Goal: Check status: Check status

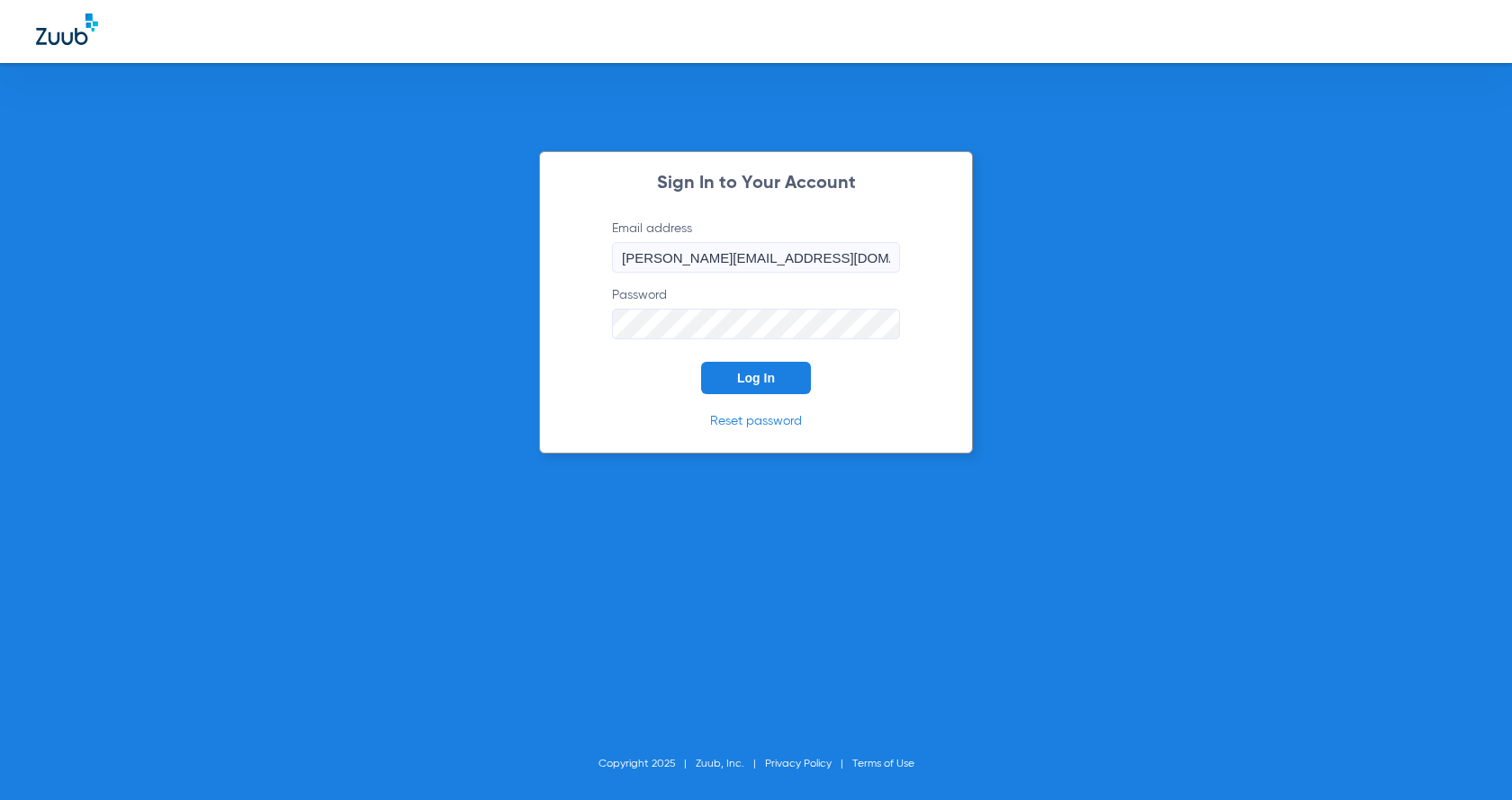
click at [740, 376] on span "Log In" at bounding box center [755, 377] width 37 height 14
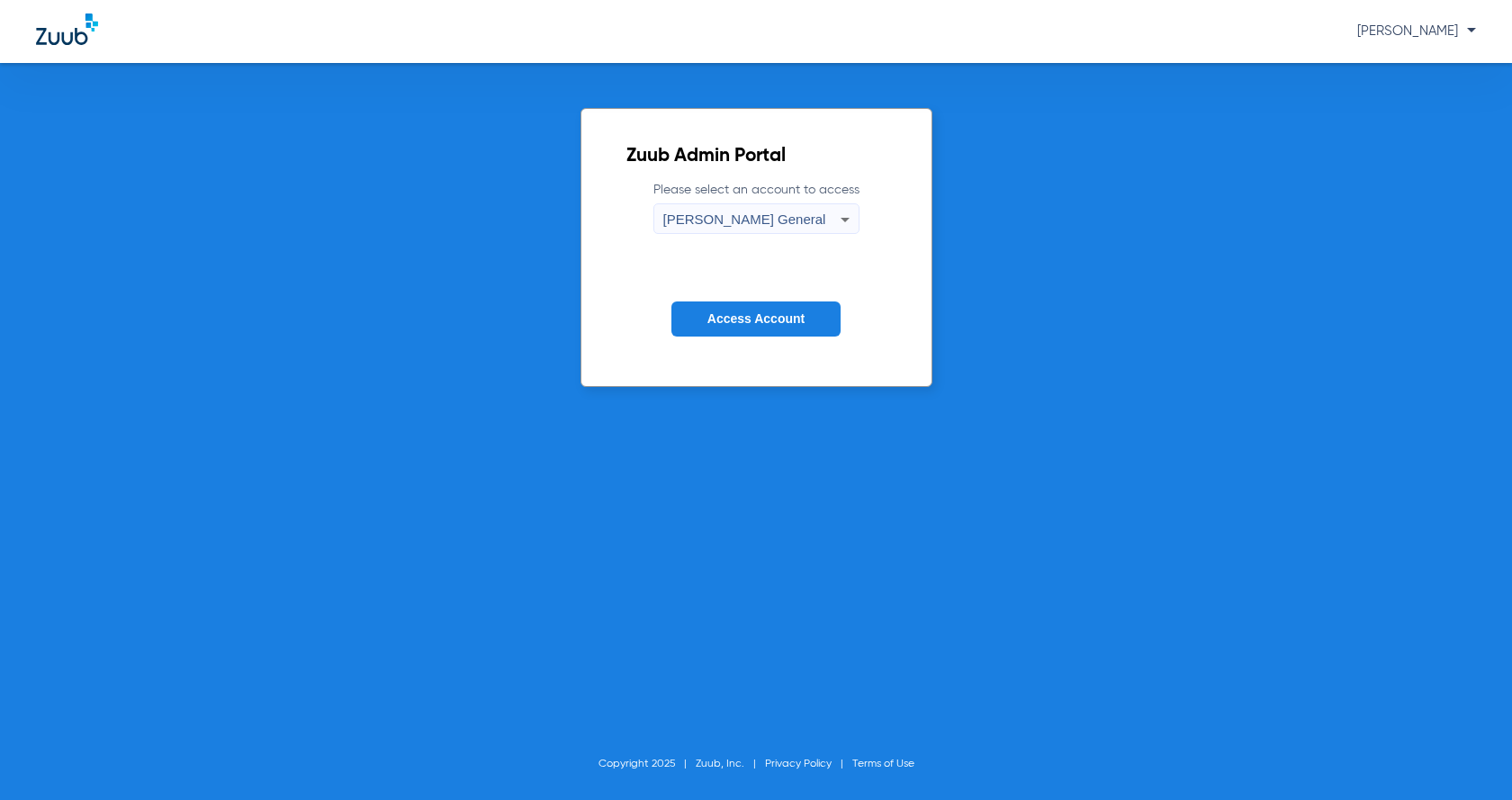
click at [745, 323] on span "Access Account" at bounding box center [756, 318] width 98 height 14
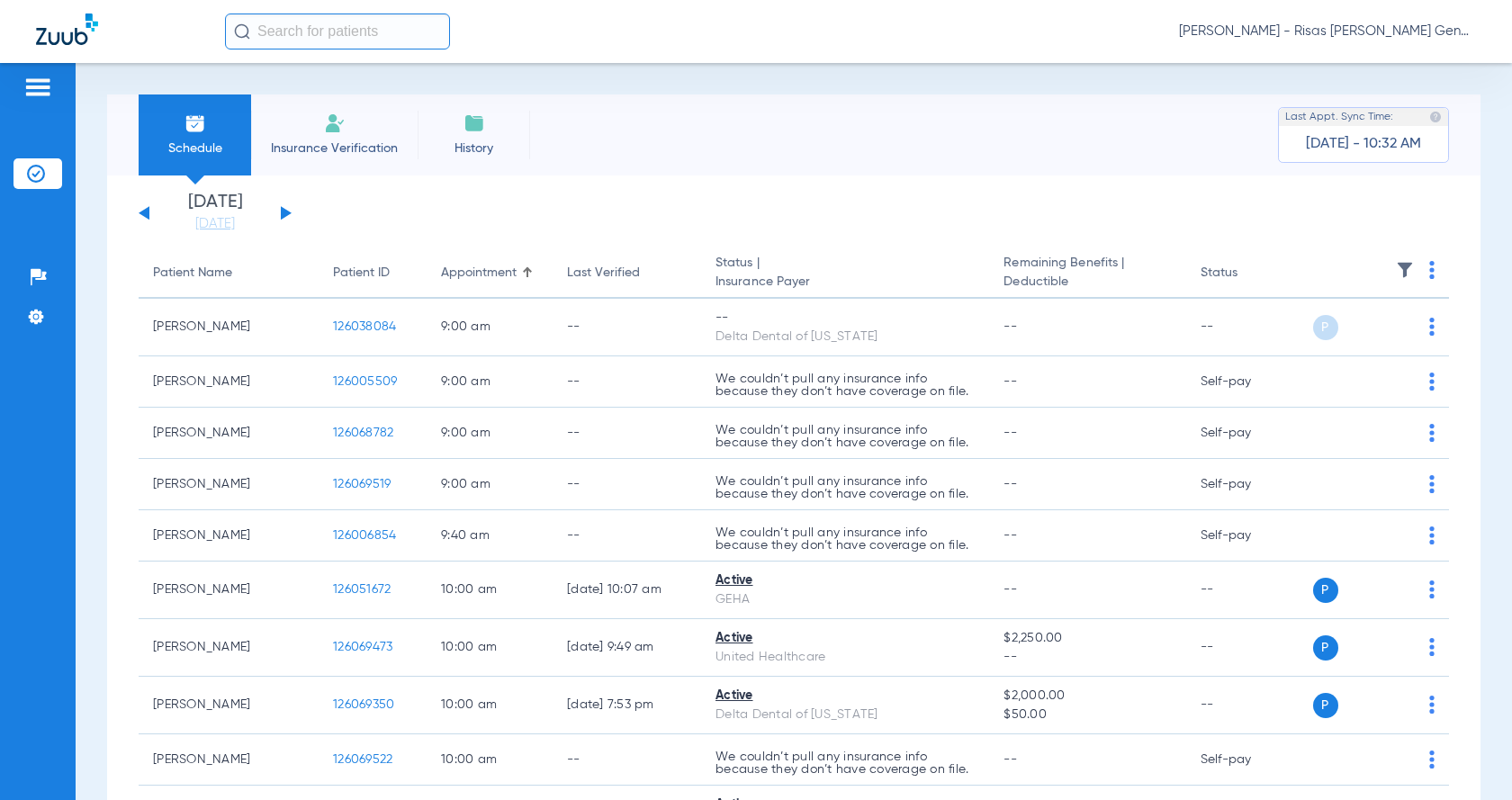
click at [284, 211] on button at bounding box center [285, 212] width 11 height 13
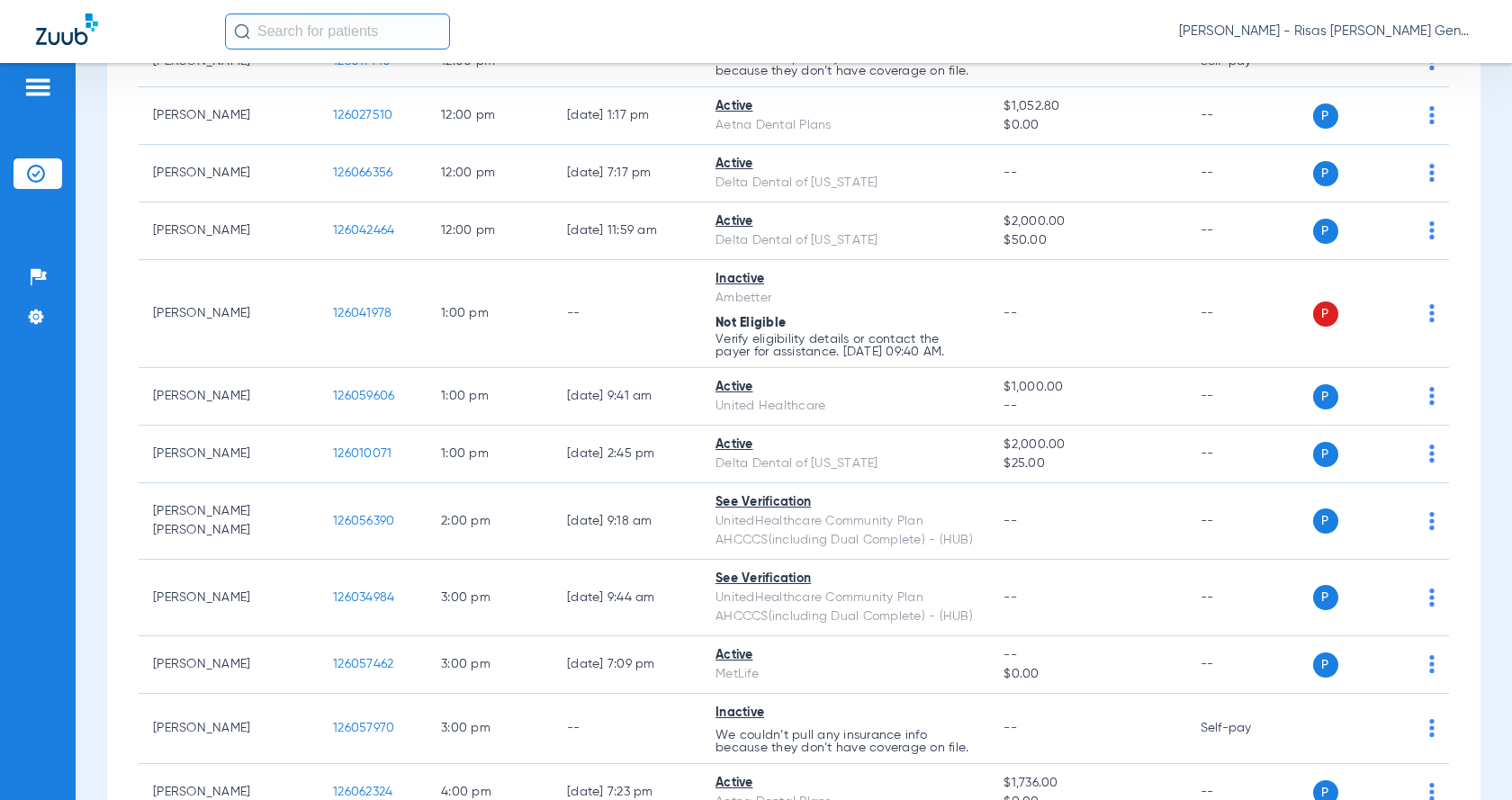
scroll to position [810, 0]
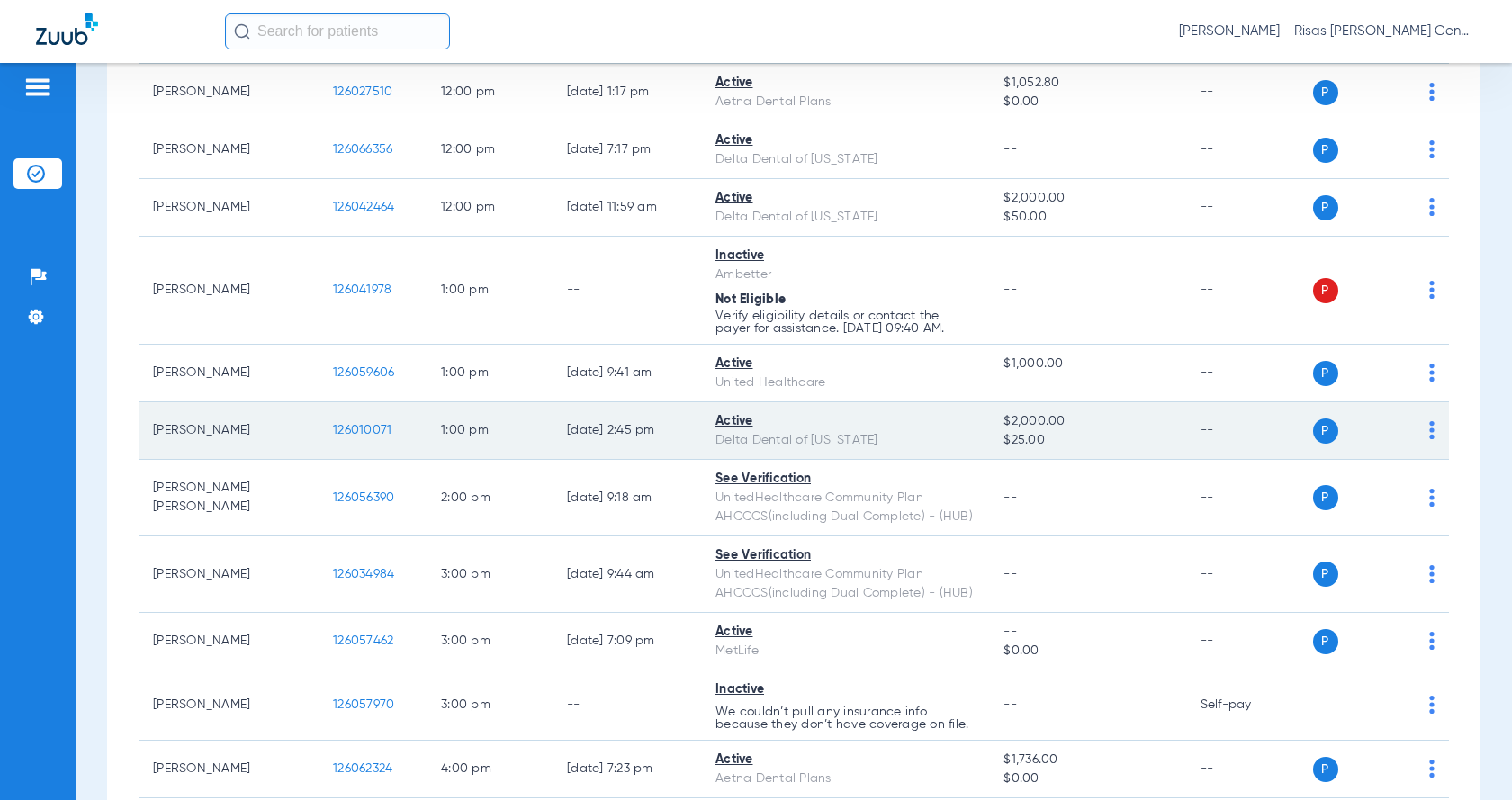
click at [381, 432] on span "126010071" at bounding box center [362, 430] width 58 height 12
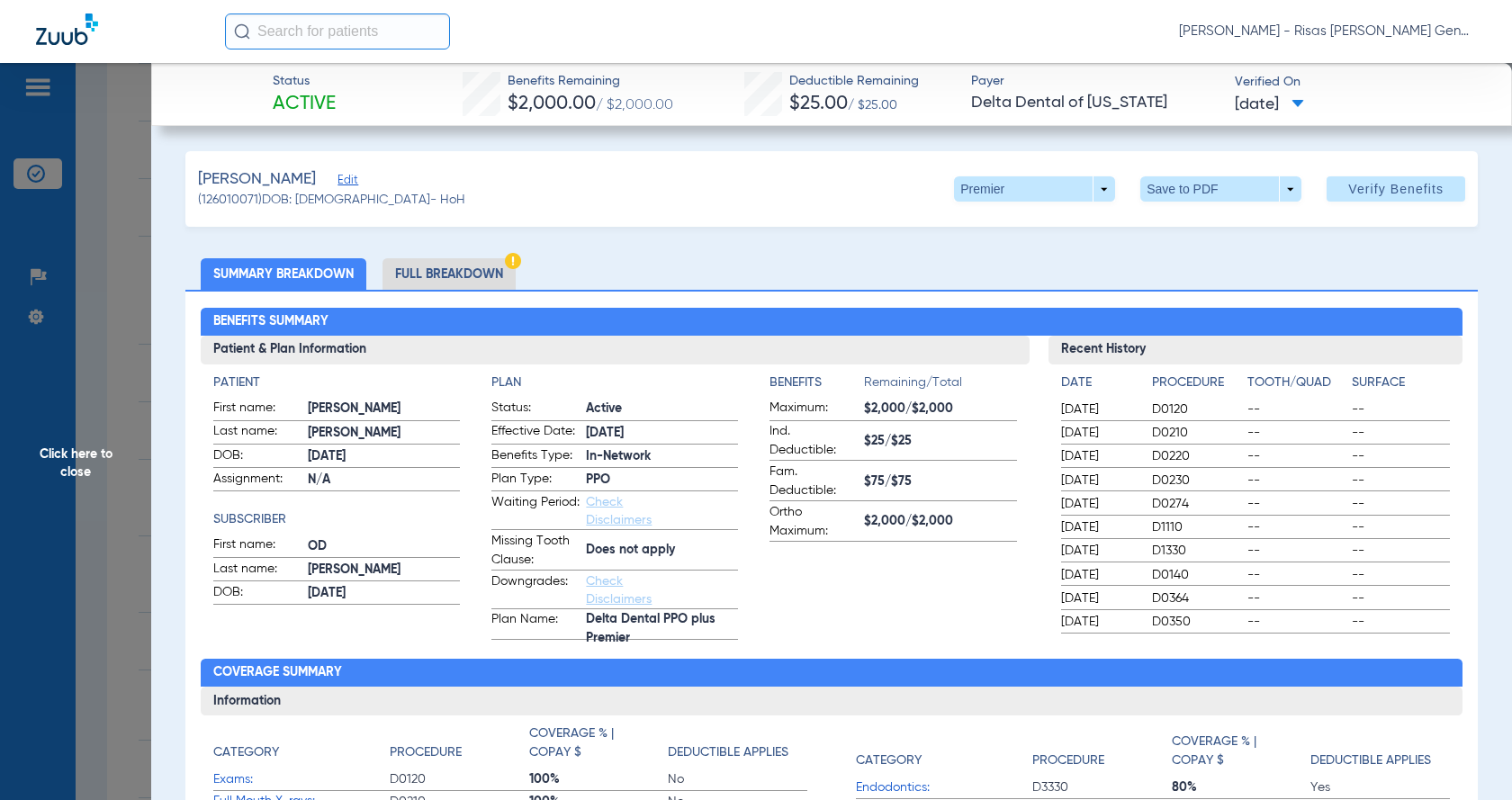
click at [430, 278] on li "Full Breakdown" at bounding box center [449, 274] width 133 height 32
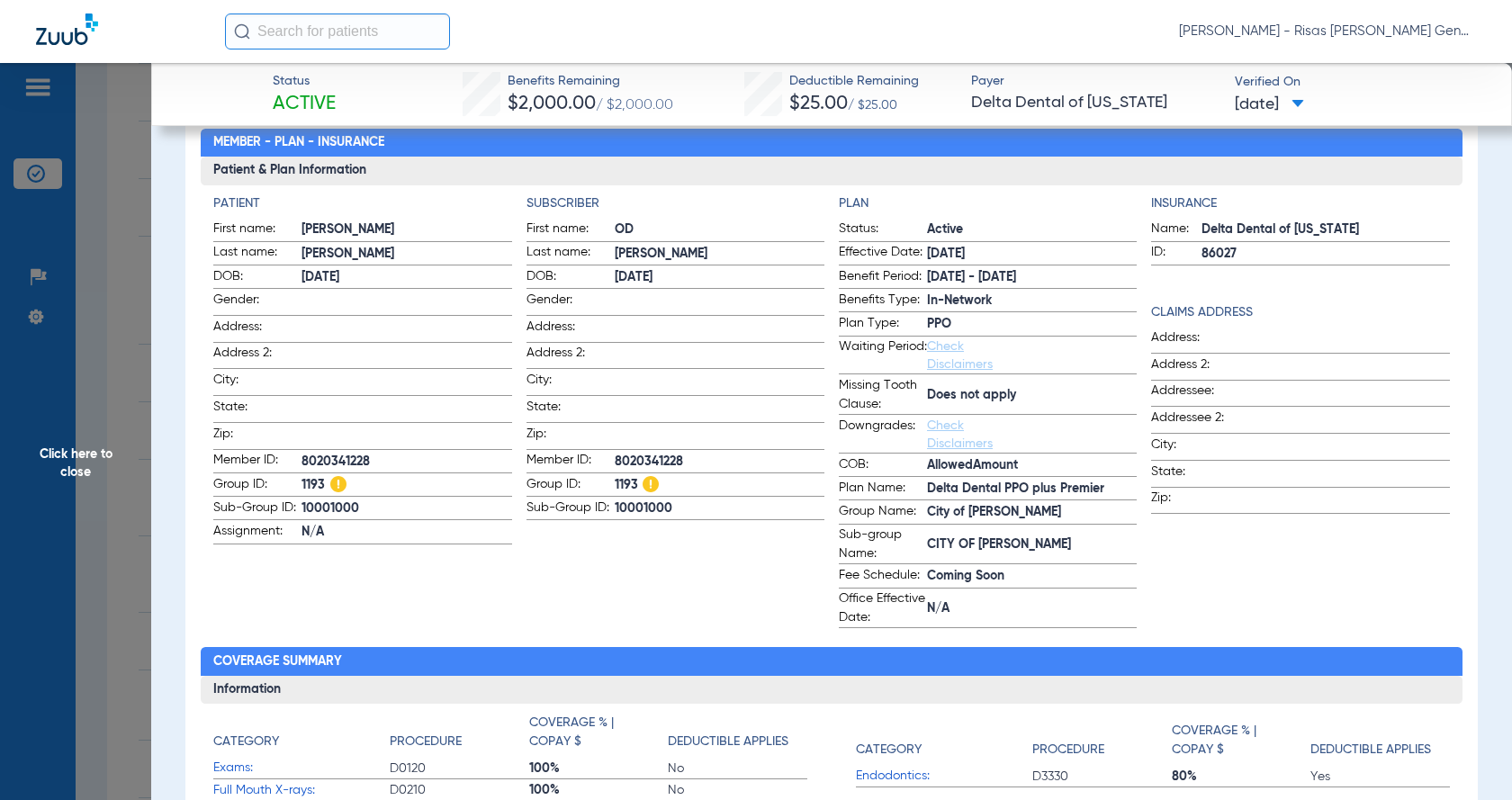
scroll to position [180, 0]
click at [1289, 81] on span "Verified On" at bounding box center [1358, 82] width 248 height 19
click at [1289, 95] on span "[DATE]" at bounding box center [1269, 105] width 69 height 23
click at [1377, 110] on div at bounding box center [756, 400] width 1512 height 800
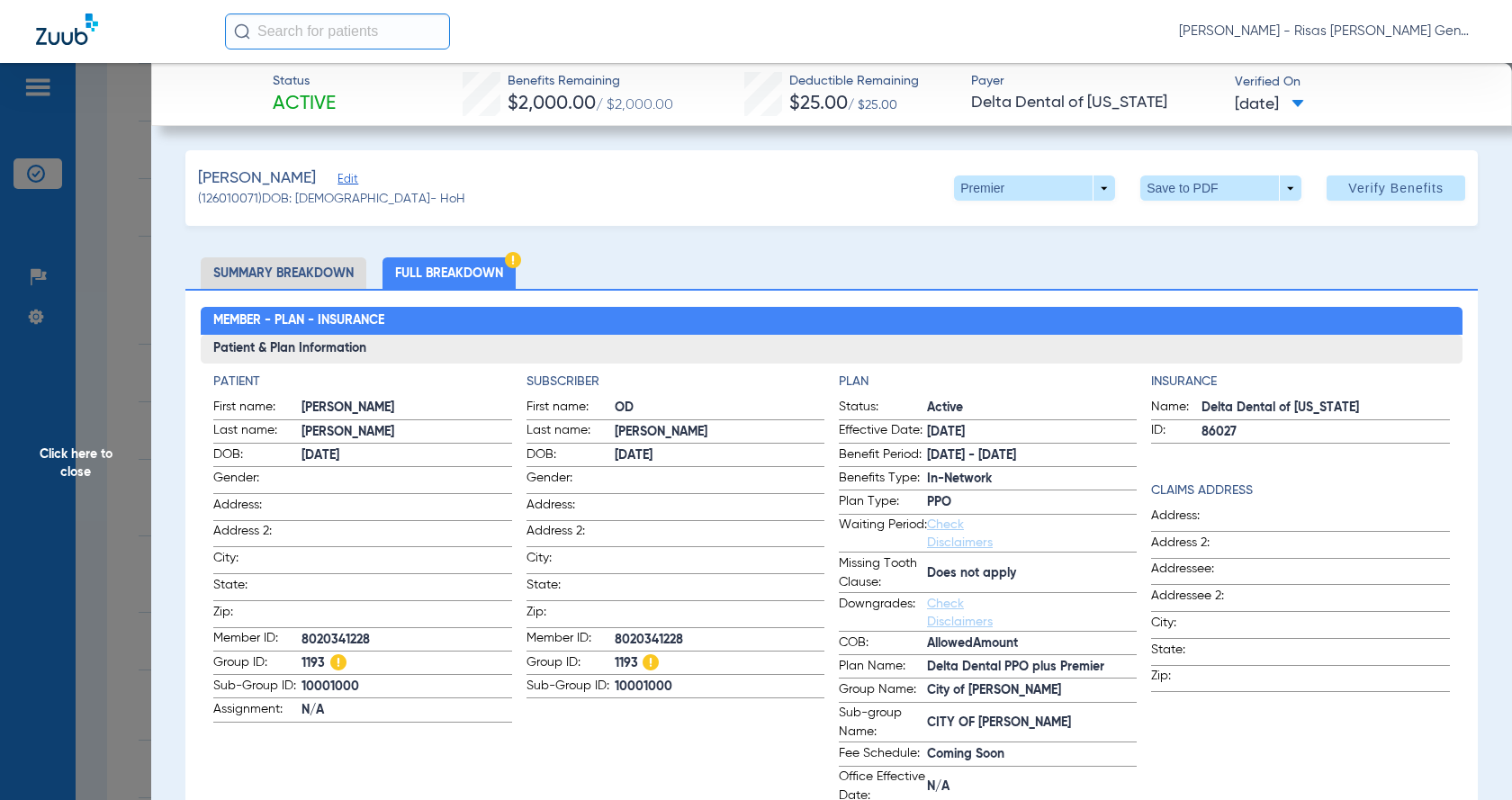
scroll to position [0, 0]
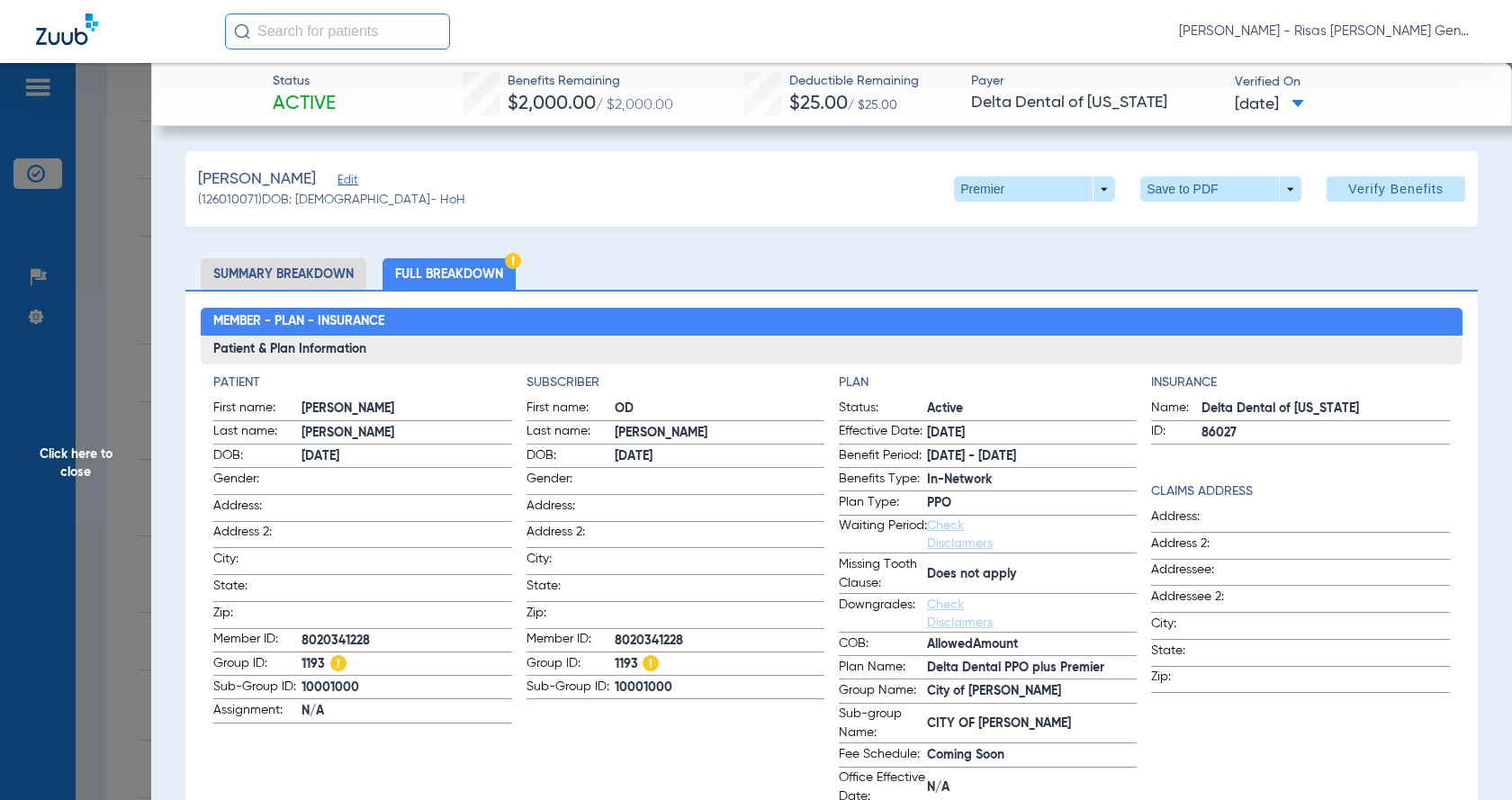
click at [105, 195] on span "Click here to close" at bounding box center [76, 463] width 151 height 800
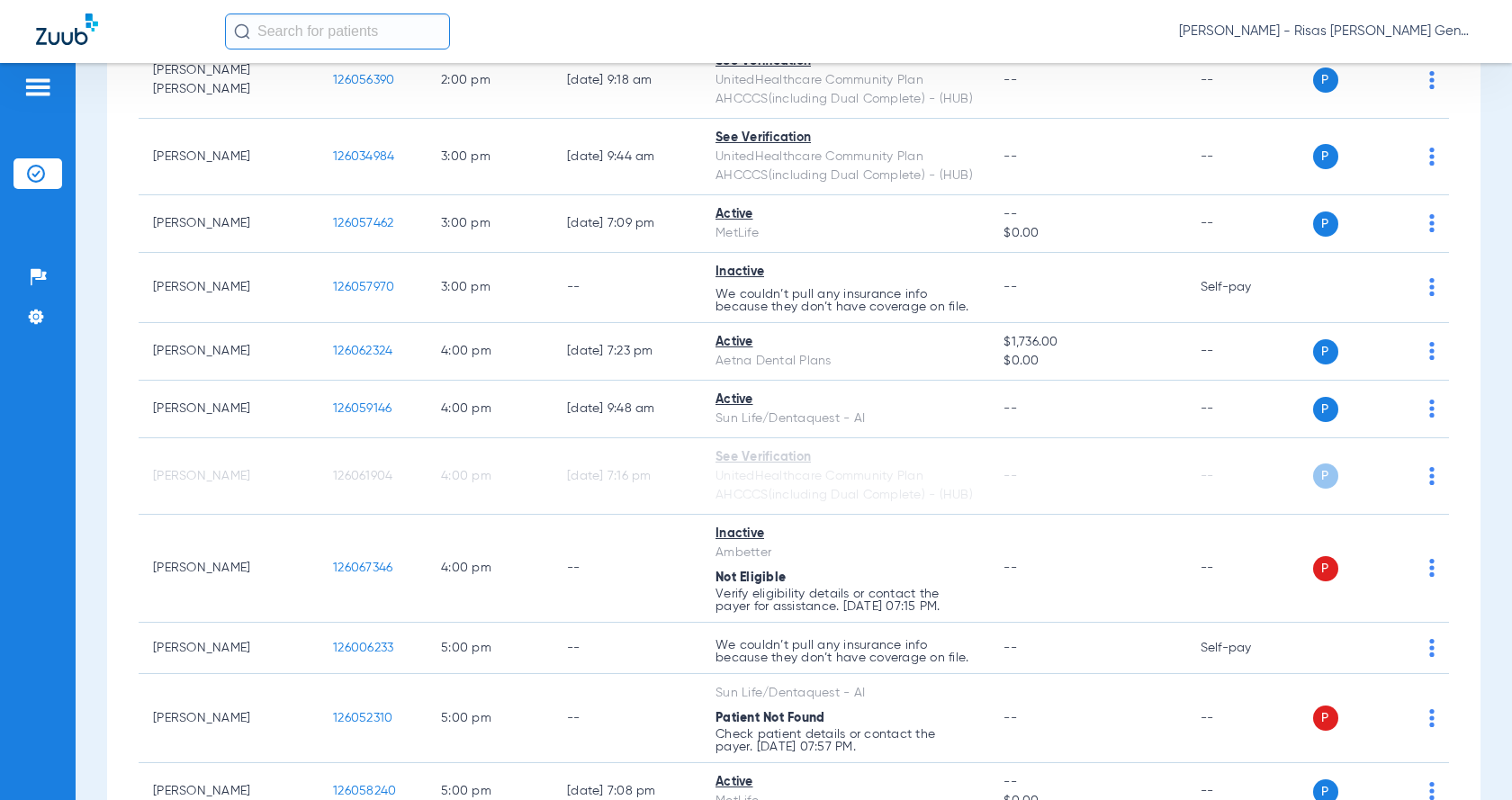
scroll to position [1311, 0]
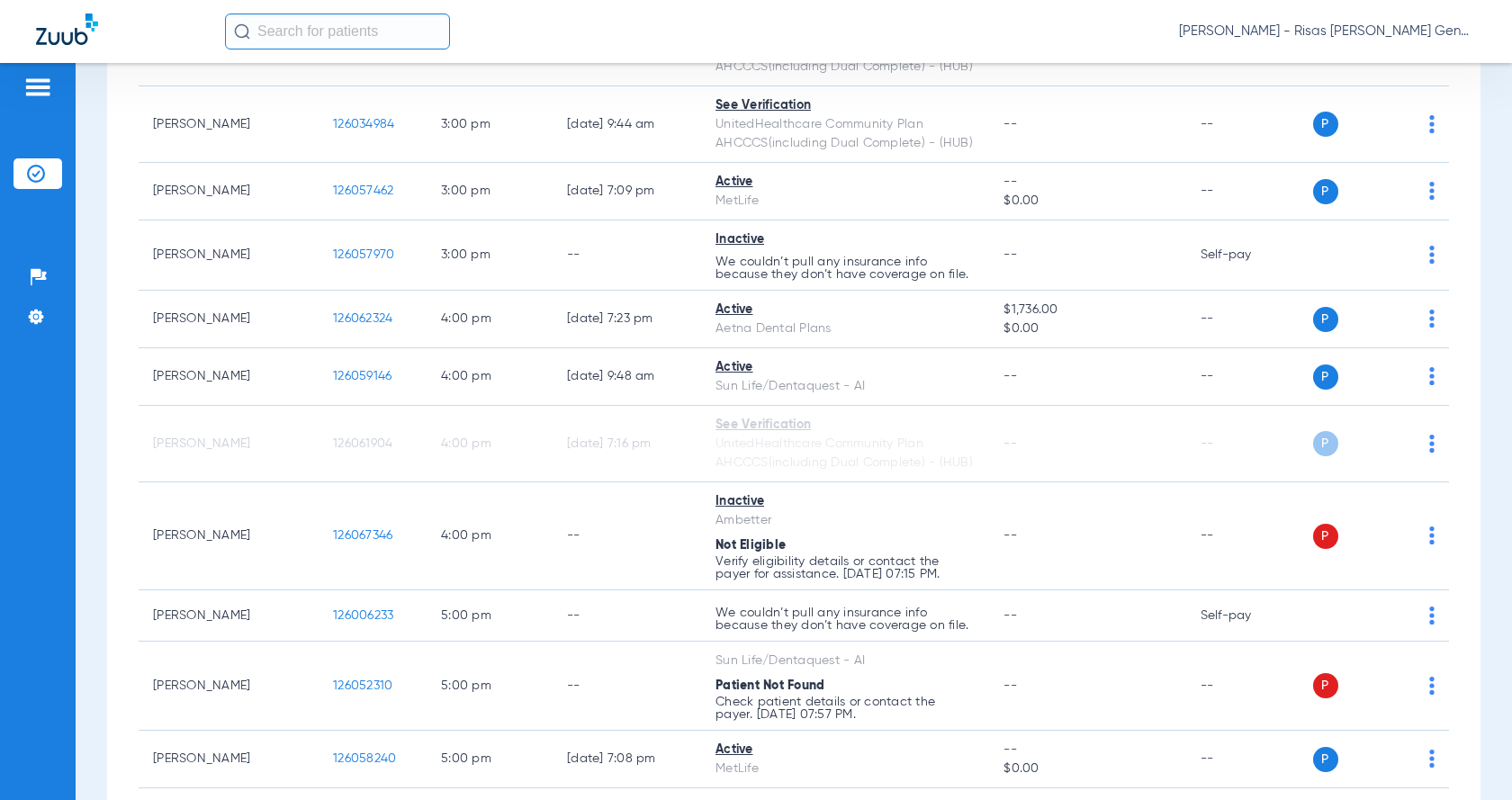
click at [108, 216] on div "[DATE] [DATE] [DATE] [DATE] [DATE] [DATE] [DATE] [DATE] [DATE] [DATE] [DATE] [D…" at bounding box center [793, 76] width 1373 height 2423
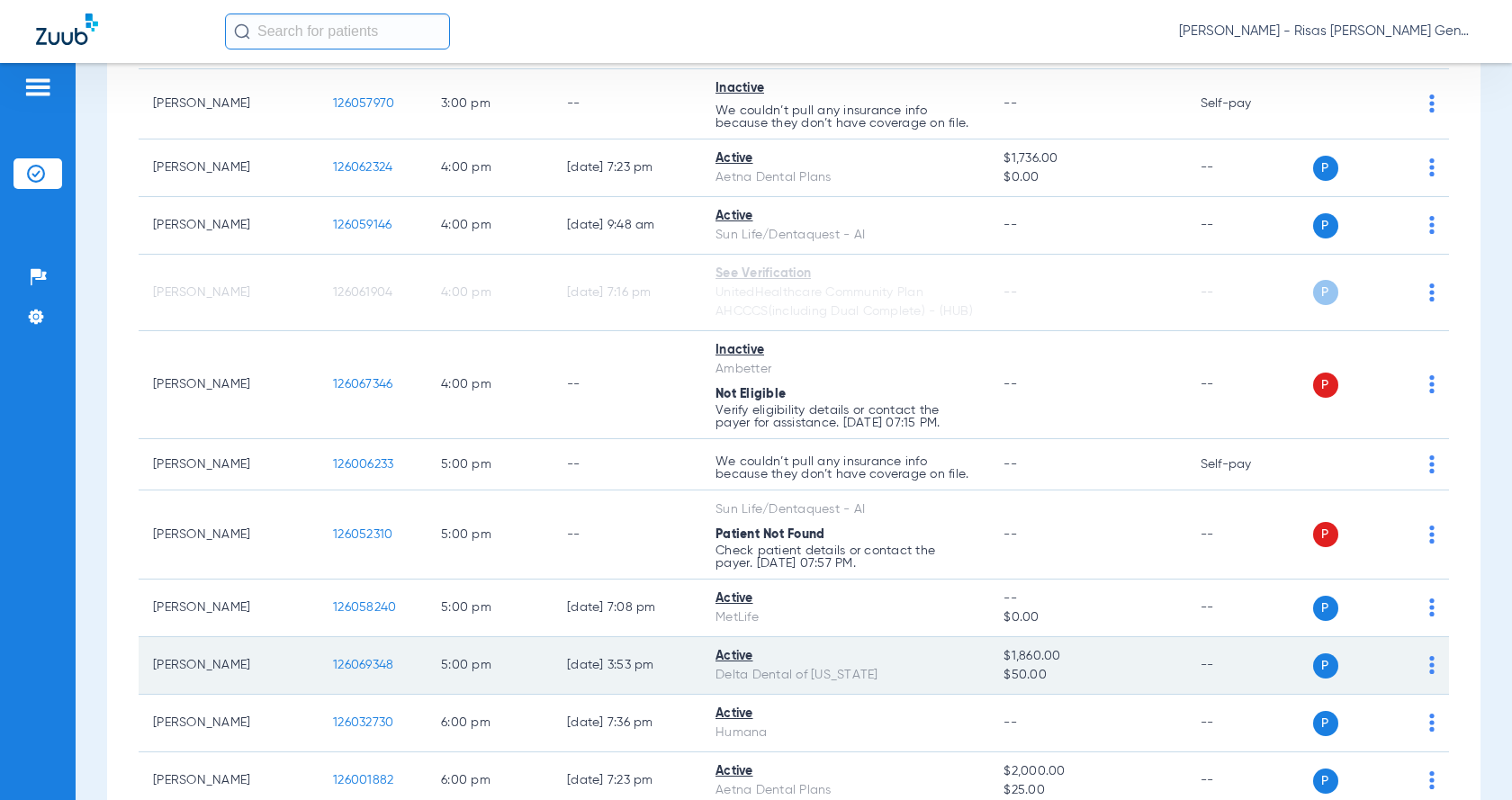
scroll to position [1491, 0]
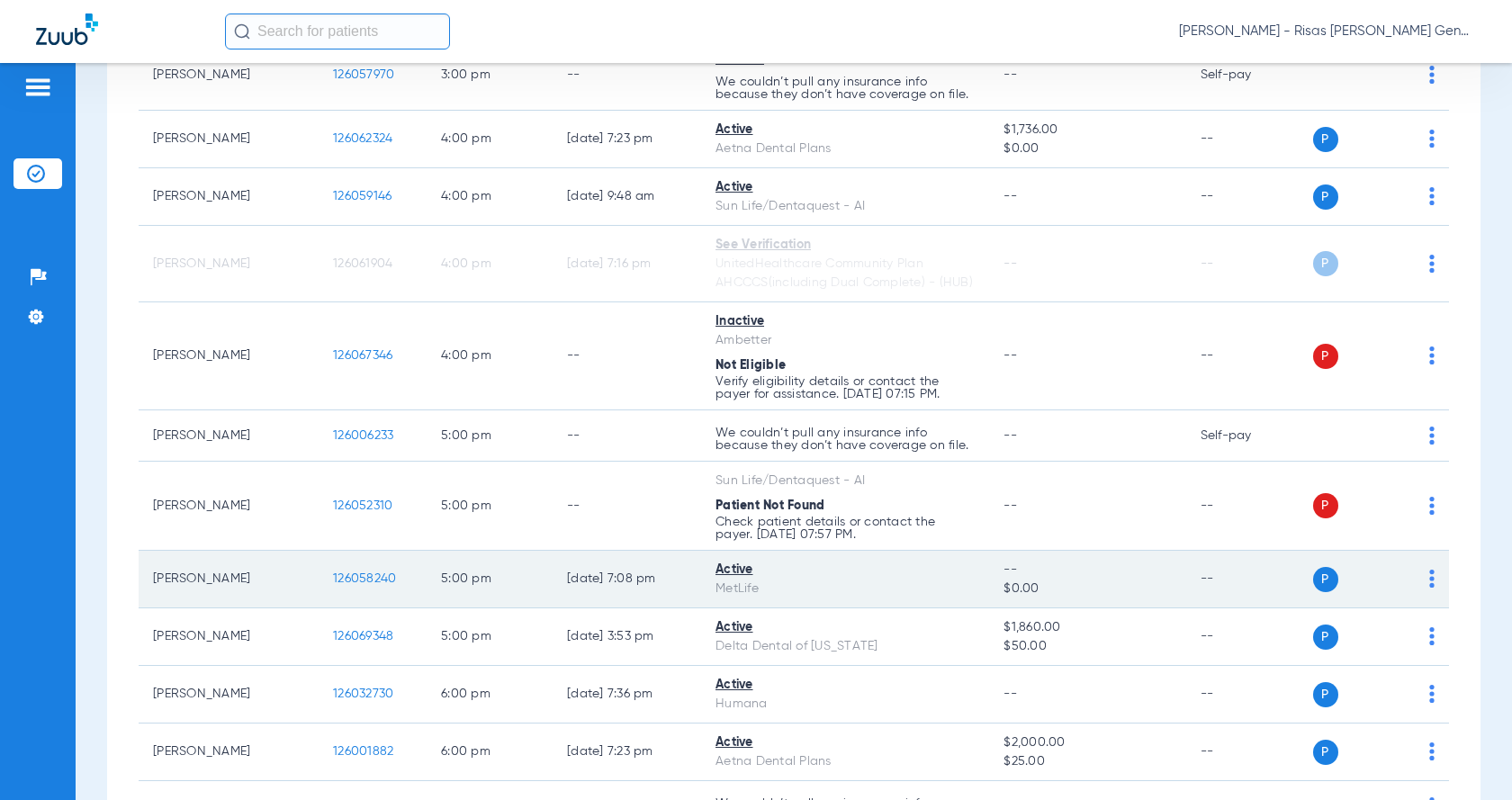
click at [357, 579] on span "126058240" at bounding box center [365, 578] width 63 height 12
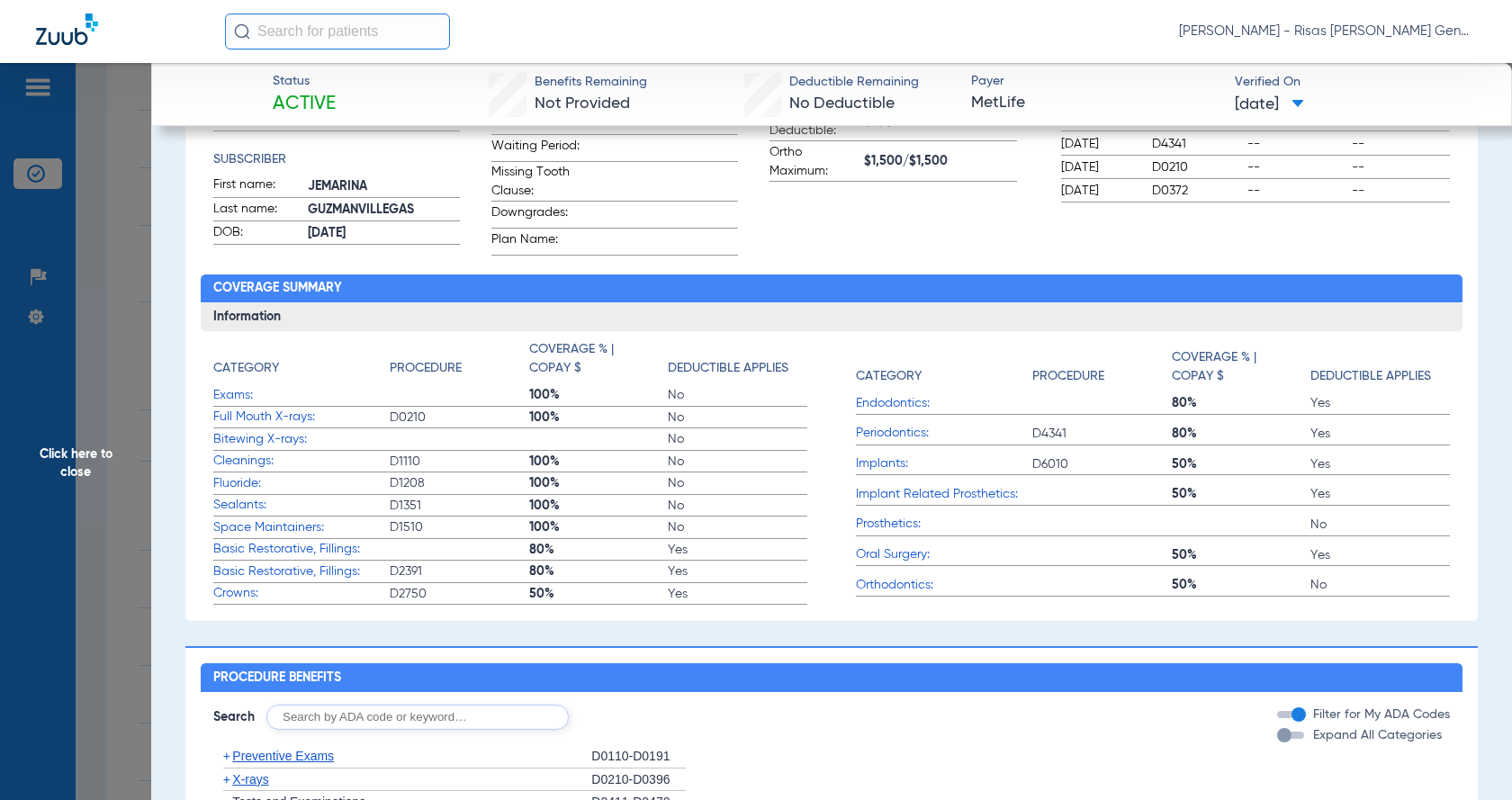
scroll to position [90, 0]
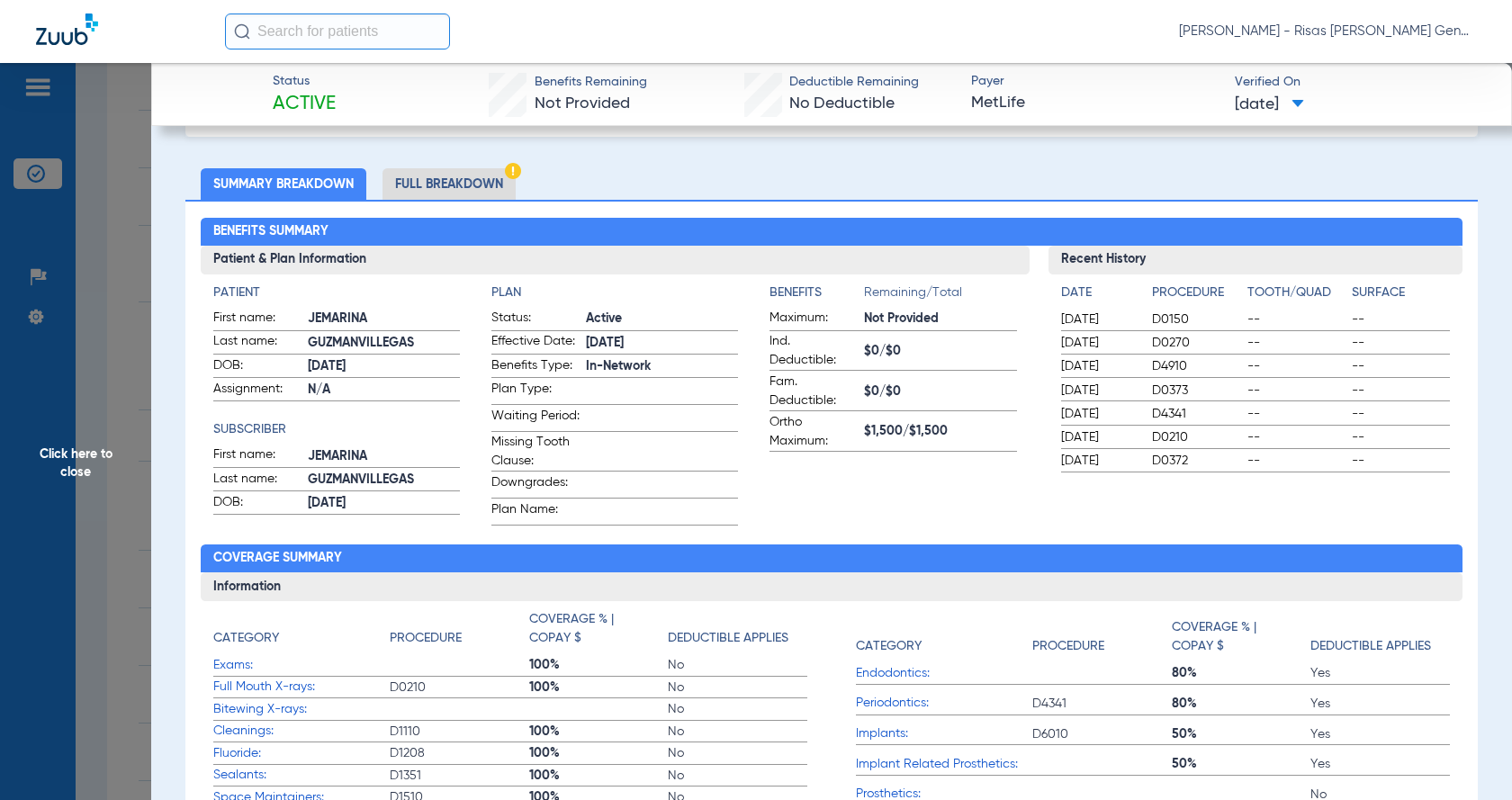
click at [484, 184] on li "Full Breakdown" at bounding box center [449, 184] width 133 height 32
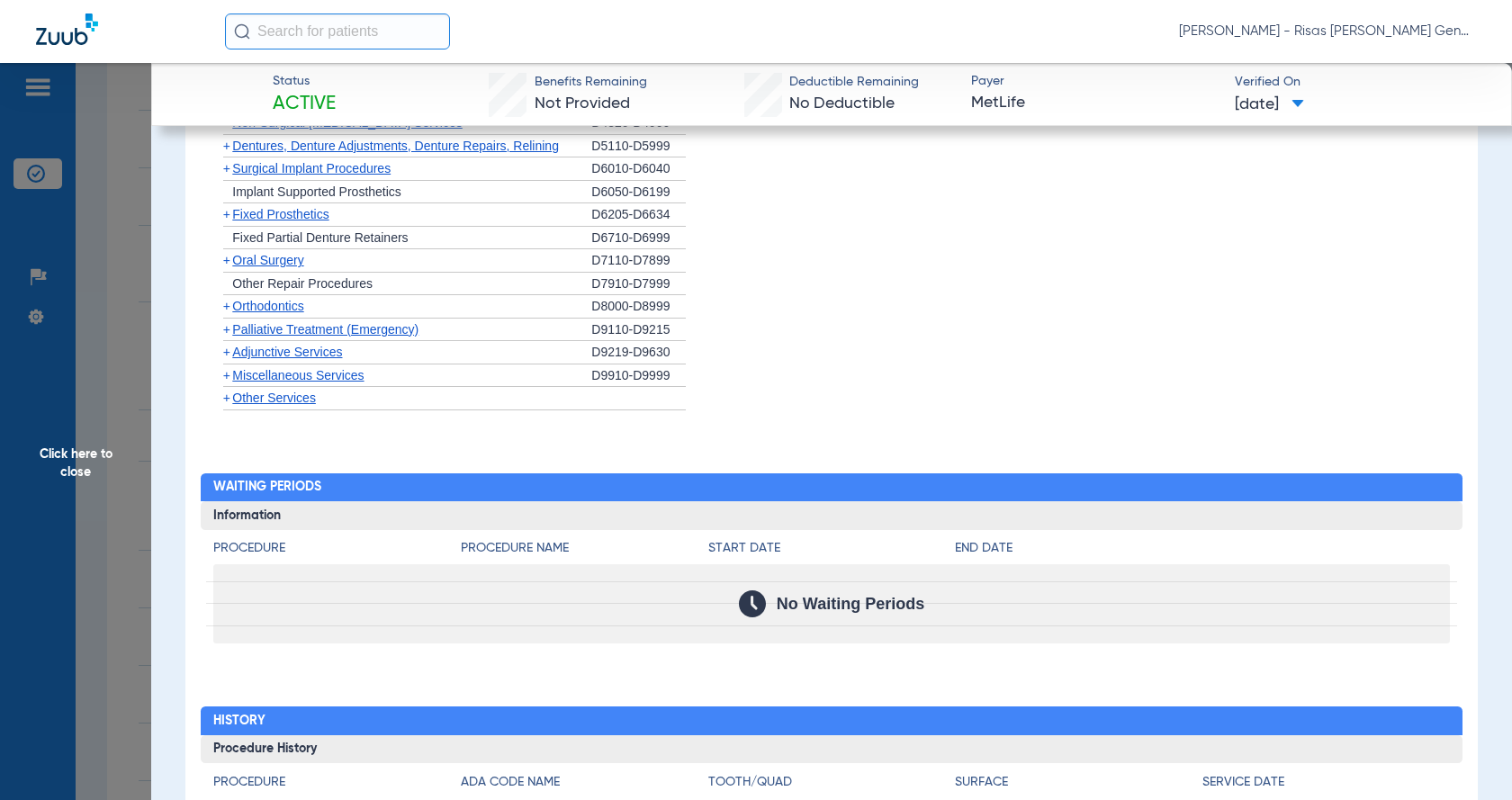
scroll to position [2141, 0]
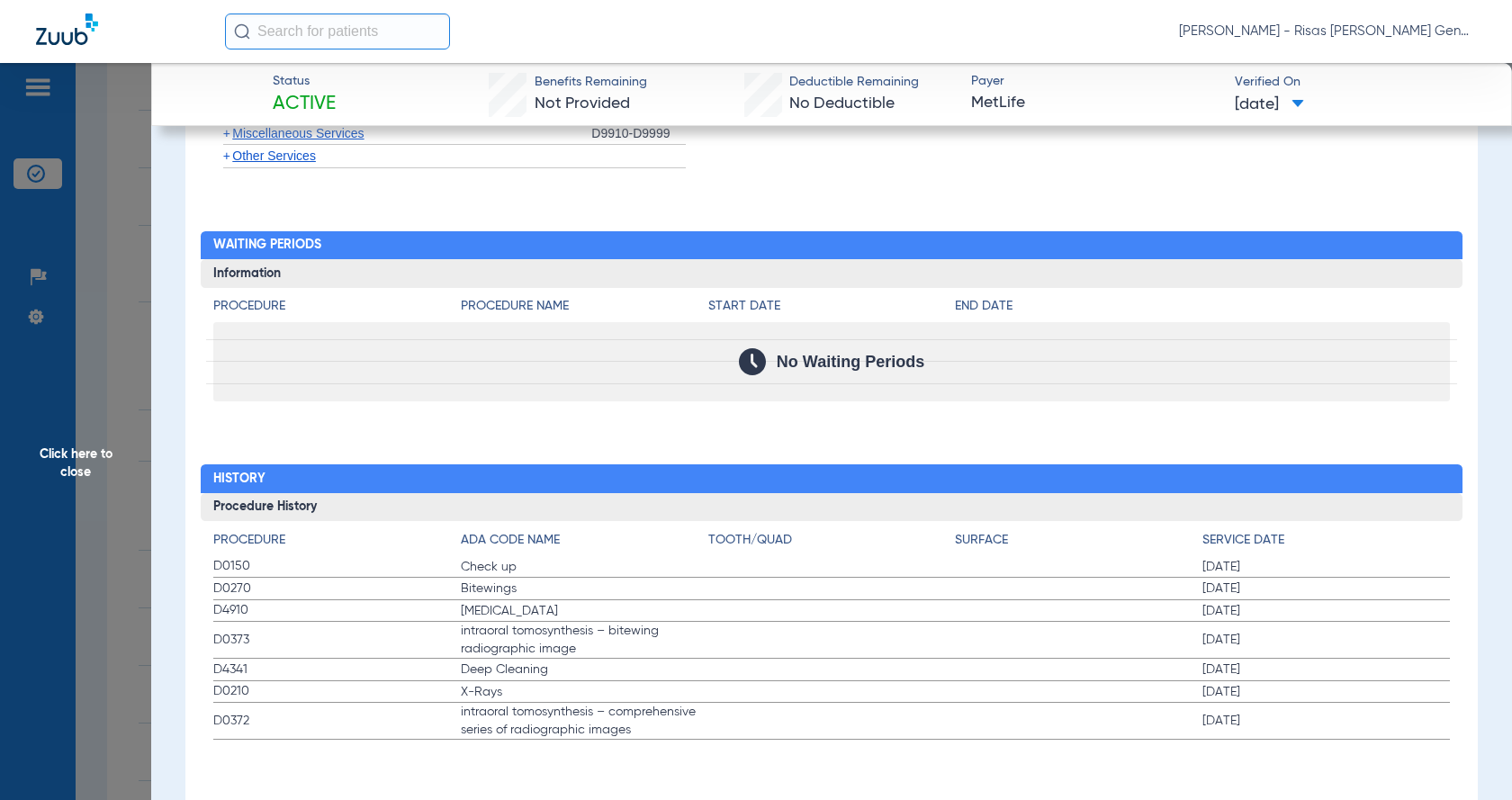
click at [543, 672] on span "Deep Cleaning" at bounding box center [584, 669] width 248 height 18
drag, startPoint x: 1223, startPoint y: 671, endPoint x: 1271, endPoint y: 670, distance: 48.0
click at [1271, 670] on span "[DATE]" at bounding box center [1325, 669] width 248 height 18
